Goal: Feedback & Contribution: Contribute content

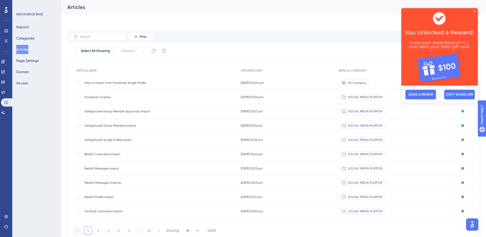
click at [474, 10] on img at bounding box center [440, 47] width 77 height 78
click at [25, 51] on button "Articles" at bounding box center [22, 49] width 12 height 9
click at [475, 11] on icon "Close Preview" at bounding box center [475, 11] width 2 height 2
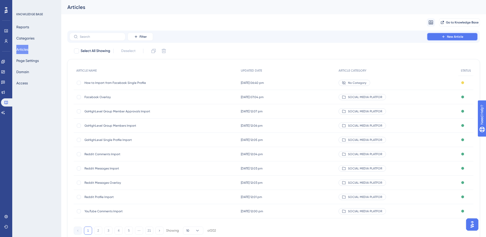
click at [465, 38] on button "New Article" at bounding box center [452, 37] width 51 height 8
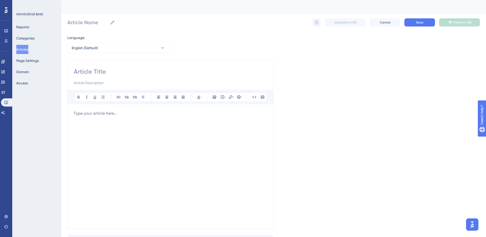
click at [110, 124] on div at bounding box center [171, 167] width 194 height 112
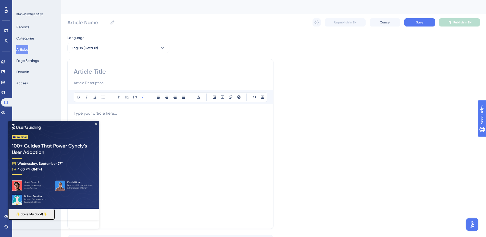
click at [235, 113] on p at bounding box center [171, 114] width 194 height 6
click at [225, 97] on icon at bounding box center [225, 97] width 1 height 1
click at [215, 126] on textarea at bounding box center [223, 128] width 78 height 23
paste textarea "<iframe width="700px" height="400px" src="[URL][DOMAIN_NAME]" title="Import Pro…"
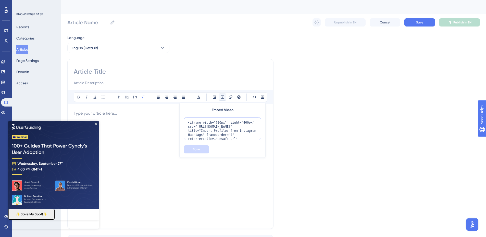
scroll to position [38, 0]
type textarea "<iframe width="700px" height="400px" src="[URL][DOMAIN_NAME]" title="Import Pro…"
click at [198, 150] on span "Save" at bounding box center [196, 150] width 7 height 4
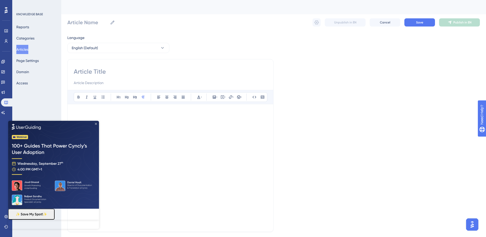
click at [97, 123] on icon "Close Preview" at bounding box center [96, 124] width 2 height 2
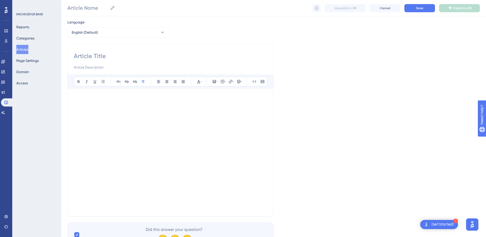
scroll to position [26, 0]
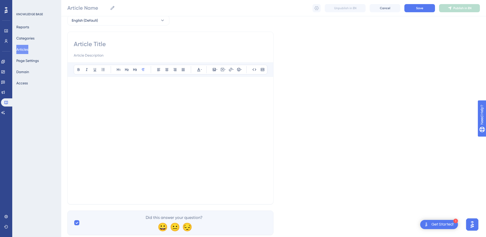
click at [234, 89] on p at bounding box center [171, 86] width 194 height 6
click at [222, 94] on div at bounding box center [171, 139] width 194 height 112
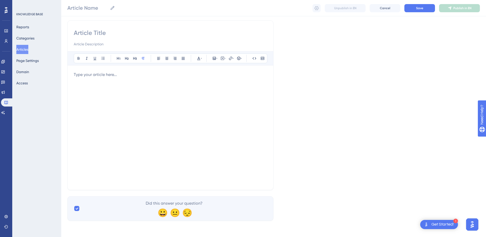
scroll to position [37, 0]
click at [221, 94] on div at bounding box center [171, 128] width 194 height 112
click at [255, 59] on icon at bounding box center [254, 58] width 4 height 4
click at [261, 58] on icon at bounding box center [262, 58] width 3 height 3
click at [262, 59] on icon at bounding box center [263, 58] width 4 height 4
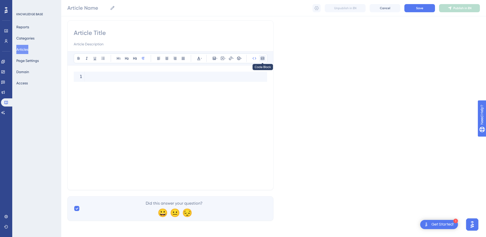
click at [263, 59] on icon at bounding box center [263, 58] width 4 height 4
click at [245, 74] on code at bounding box center [171, 77] width 194 height 10
click at [258, 56] on button at bounding box center [254, 58] width 7 height 7
click at [255, 60] on icon at bounding box center [254, 58] width 4 height 4
click at [236, 100] on div at bounding box center [171, 128] width 194 height 112
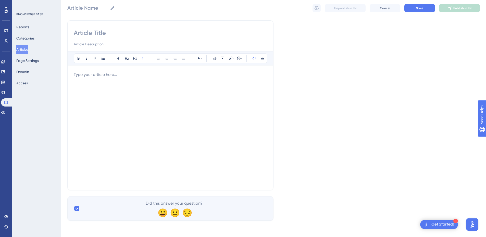
click at [251, 75] on p at bounding box center [171, 75] width 194 height 6
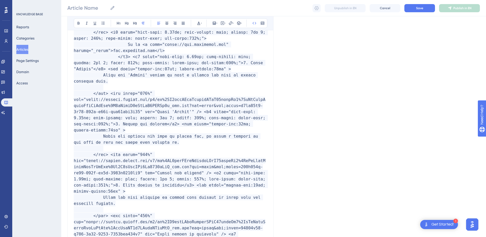
scroll to position [0, 0]
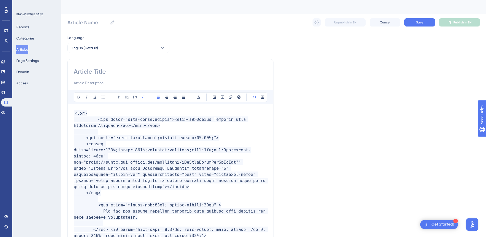
click at [119, 71] on input at bounding box center [171, 72] width 194 height 8
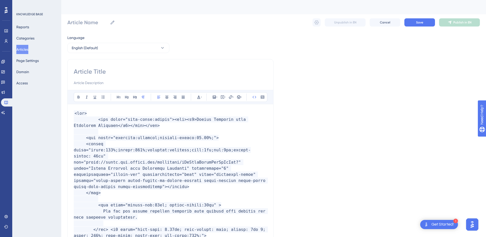
click at [117, 77] on div at bounding box center [171, 77] width 194 height 18
click at [117, 75] on input at bounding box center [171, 72] width 194 height 8
paste input "Import Profiles from Instagram Hashtags"
type input "Import Profiles from Instagram Hashtags"
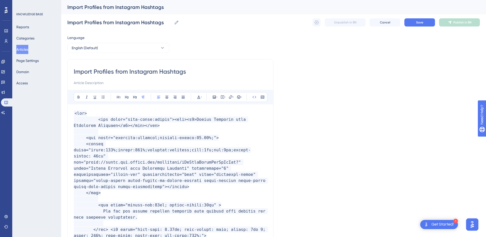
type input "Import Profiles from Instagram Hashtags"
click at [103, 83] on input at bounding box center [171, 83] width 194 height 6
paste input "Now you can import profiles directly from hashtag post authors for more targete…"
type input "Now you can import profiles directly from hashtag post authors for more targete…"
click at [427, 24] on button "Save" at bounding box center [420, 22] width 31 height 8
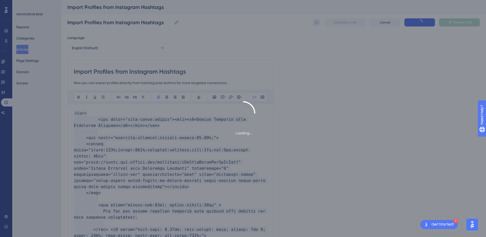
type input "Import Profiles from Instagram Hashtags"
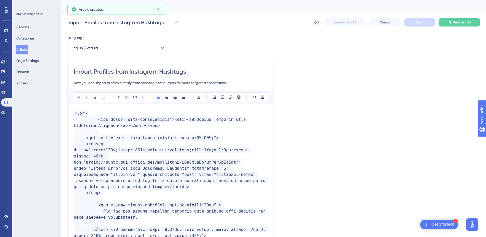
scroll to position [671, 0]
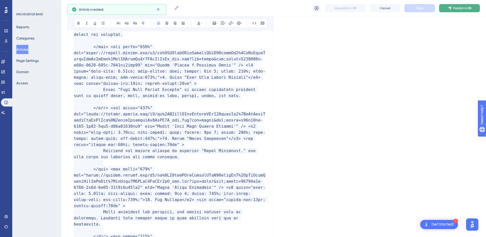
click at [459, 9] on span "Publish in EN" at bounding box center [463, 8] width 18 height 4
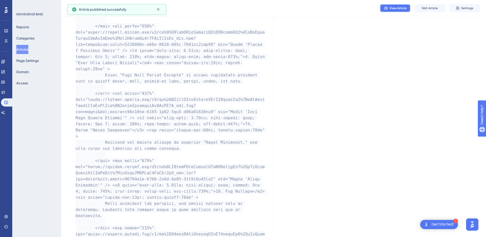
click at [398, 9] on span "View Article" at bounding box center [398, 8] width 17 height 4
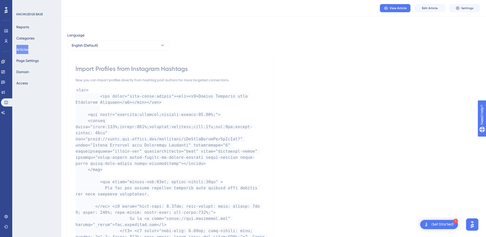
scroll to position [0, 0]
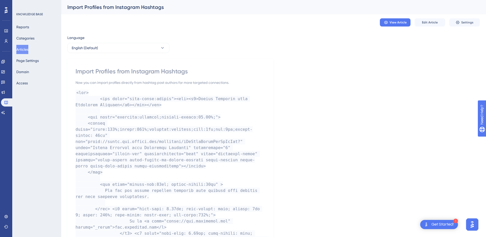
click at [437, 22] on span "Edit Article" at bounding box center [430, 22] width 16 height 4
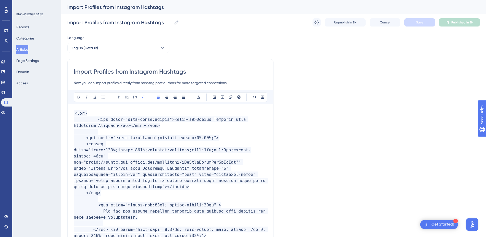
scroll to position [671, 0]
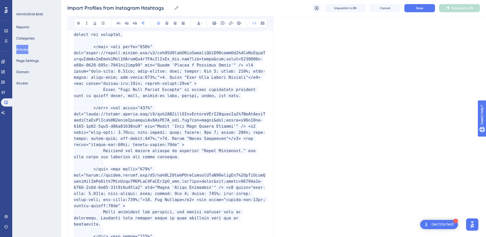
click at [264, 24] on icon at bounding box center [263, 23] width 4 height 4
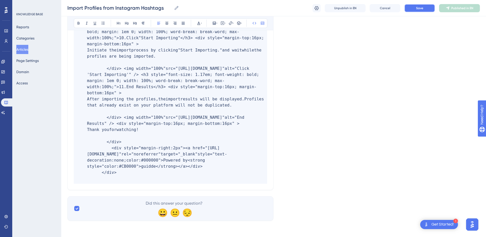
click at [424, 9] on button "Save" at bounding box center [420, 8] width 31 height 8
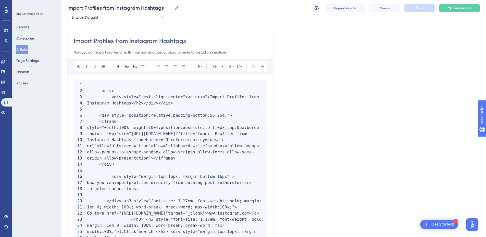
scroll to position [0, 0]
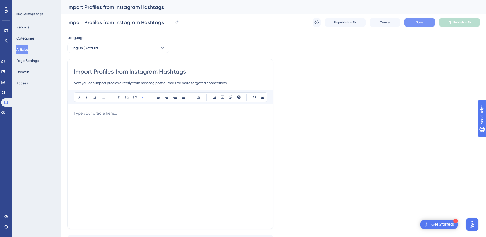
click at [421, 22] on span "Save" at bounding box center [419, 22] width 7 height 4
click at [167, 146] on div at bounding box center [171, 167] width 194 height 112
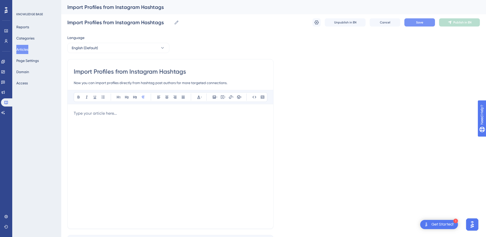
click at [220, 124] on div at bounding box center [171, 167] width 194 height 112
click at [224, 97] on icon at bounding box center [222, 97] width 3 height 3
click at [217, 122] on textarea at bounding box center [223, 128] width 78 height 23
paste textarea "<div style="position:relative;padding-bottom:56.25%;"> <iframe style="width:100…"
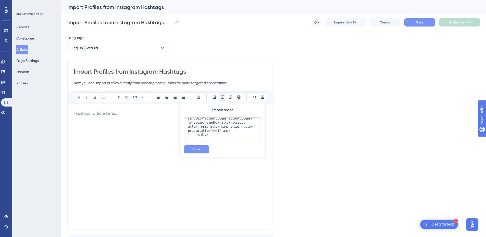
type textarea "<div style="position:relative;padding-bottom:56.25%;"> <iframe style="width:100…"
click at [202, 150] on button "Save" at bounding box center [197, 150] width 26 height 8
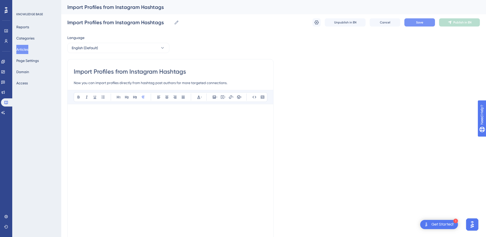
scroll to position [4, 0]
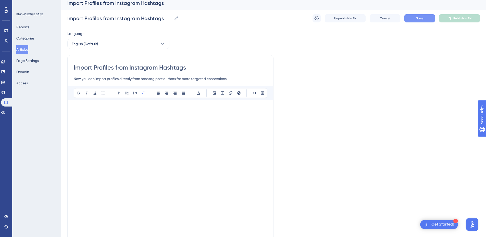
click at [428, 19] on button "Save" at bounding box center [420, 18] width 31 height 8
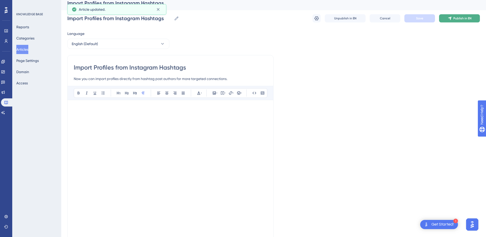
click at [447, 20] on button "Publish in EN" at bounding box center [459, 18] width 41 height 8
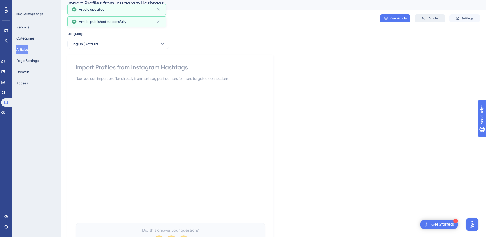
click at [437, 19] on span "Edit Article" at bounding box center [430, 18] width 16 height 4
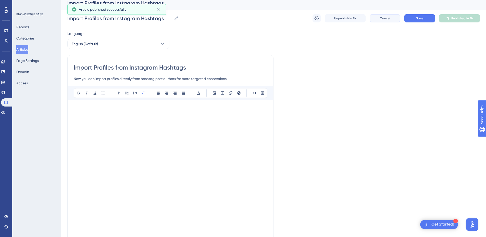
click at [391, 19] on button "Cancel" at bounding box center [385, 18] width 31 height 8
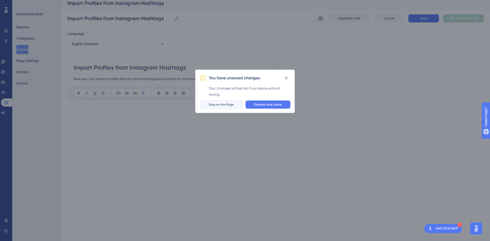
click at [230, 105] on span "Stay on the Page" at bounding box center [221, 105] width 25 height 4
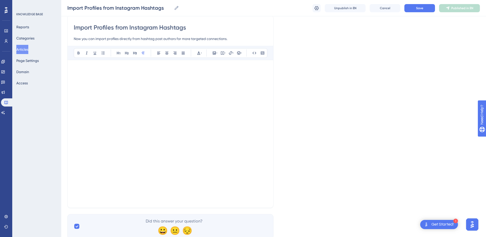
scroll to position [34, 0]
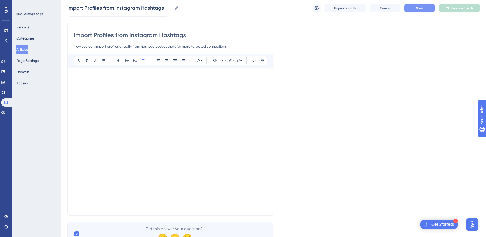
click at [430, 5] on button "Save" at bounding box center [420, 8] width 31 height 8
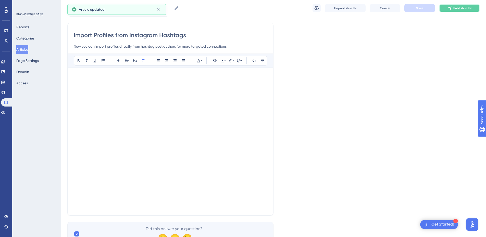
click at [454, 10] on span "Publish in EN" at bounding box center [463, 8] width 18 height 4
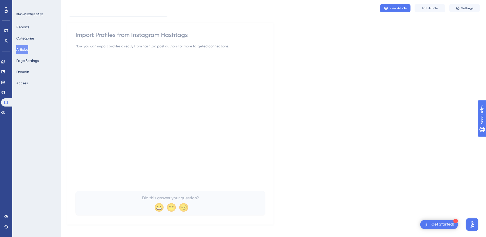
click at [382, 57] on div "Language English (Default) Import Profiles from Instagram Hashtags Now you can …" at bounding box center [273, 111] width 413 height 227
drag, startPoint x: 25, startPoint y: 48, endPoint x: 123, endPoint y: 5, distance: 107.3
click at [25, 48] on button "Articles" at bounding box center [22, 49] width 12 height 9
